Goal: Task Accomplishment & Management: Manage account settings

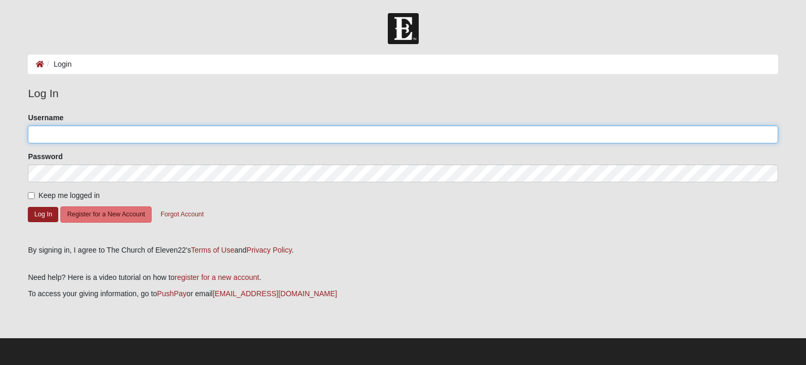
type input "thiswelcomehome"
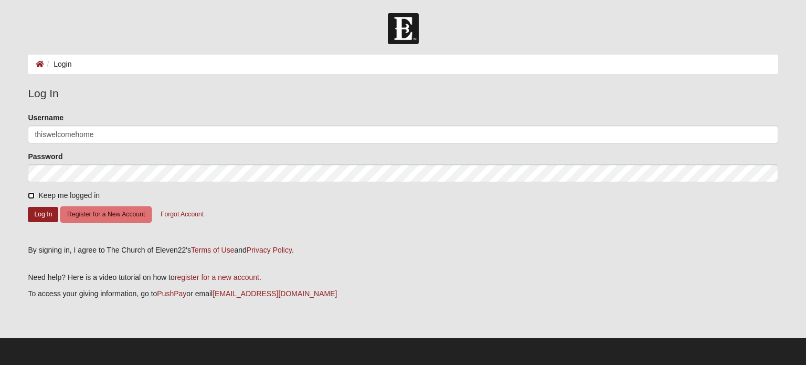
click at [30, 193] on input "Keep me logged in" at bounding box center [31, 195] width 7 height 7
checkbox input "true"
click at [33, 212] on button "Log In" at bounding box center [43, 214] width 30 height 15
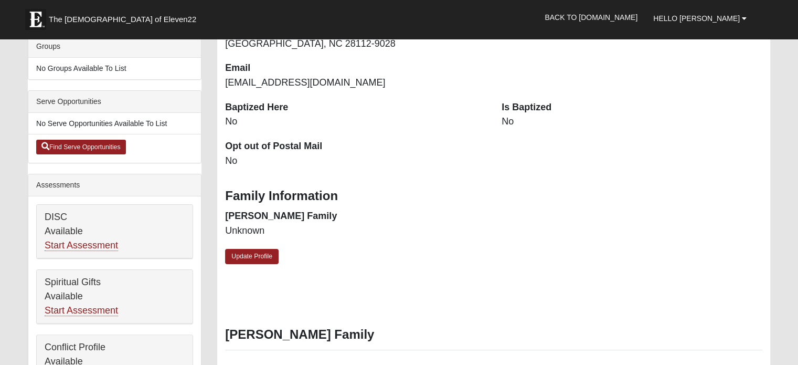
scroll to position [210, 0]
click at [230, 253] on link "Update Profile" at bounding box center [252, 255] width 54 height 15
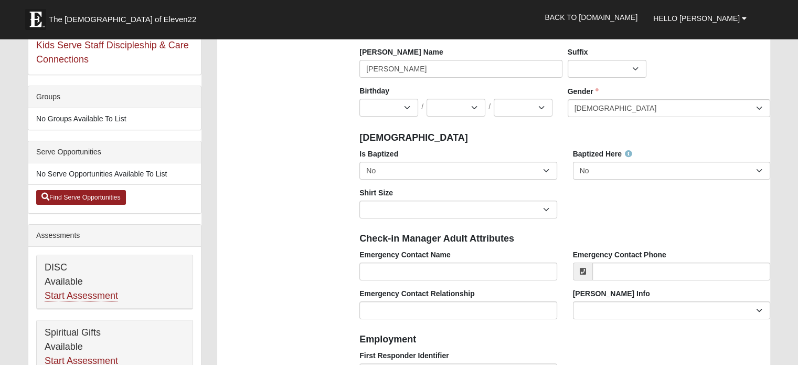
scroll to position [157, 0]
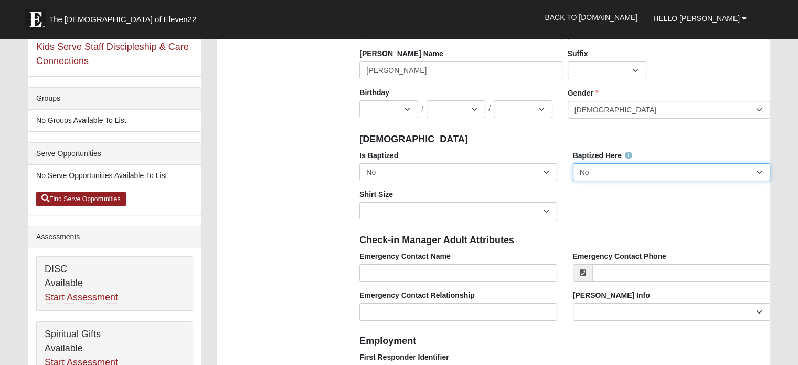
click at [611, 173] on select "No Yes" at bounding box center [671, 172] width 197 height 18
click at [405, 167] on select "No Yes" at bounding box center [458, 172] width 197 height 18
select select "True"
click at [360, 163] on select "No Yes" at bounding box center [458, 172] width 197 height 18
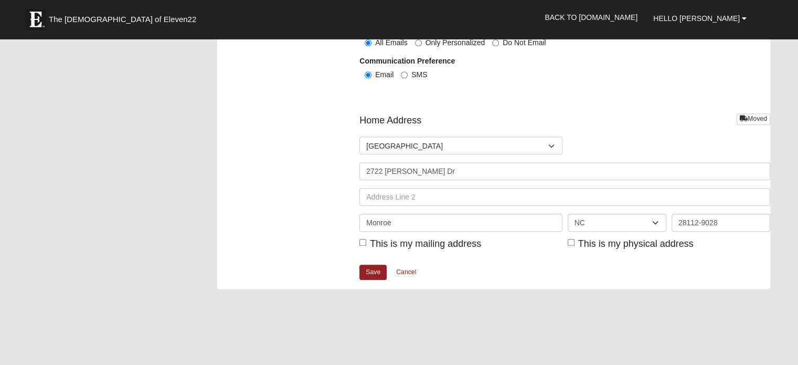
scroll to position [1207, 0]
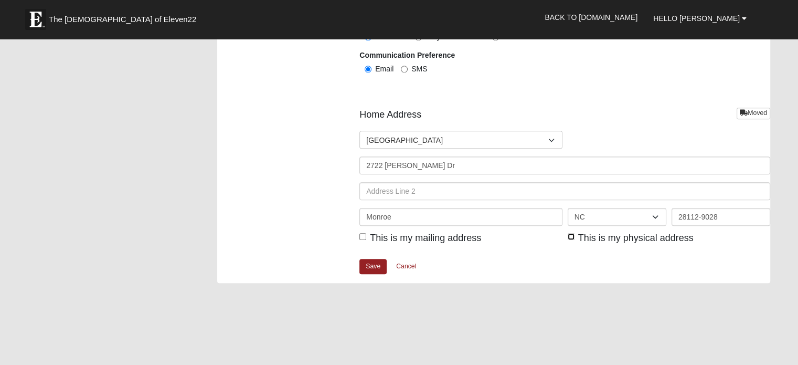
click at [572, 237] on input "This is my physical address" at bounding box center [571, 236] width 7 height 7
checkbox input "true"
drag, startPoint x: 371, startPoint y: 264, endPoint x: 398, endPoint y: 258, distance: 27.4
click at [371, 264] on link "Save" at bounding box center [373, 266] width 27 height 15
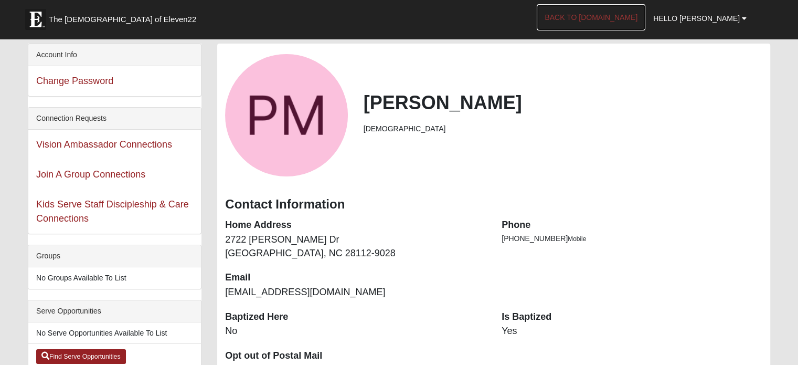
click at [619, 17] on link "Back to [DOMAIN_NAME]" at bounding box center [591, 17] width 109 height 26
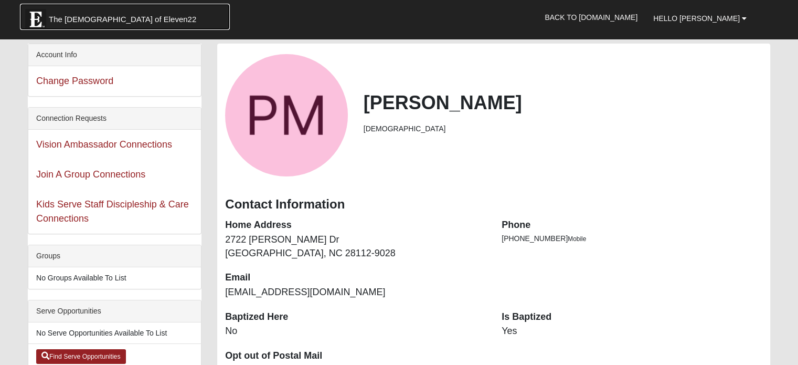
click at [55, 12] on link "The Church of Eleven22" at bounding box center [125, 17] width 210 height 26
